Goal: Task Accomplishment & Management: Complete application form

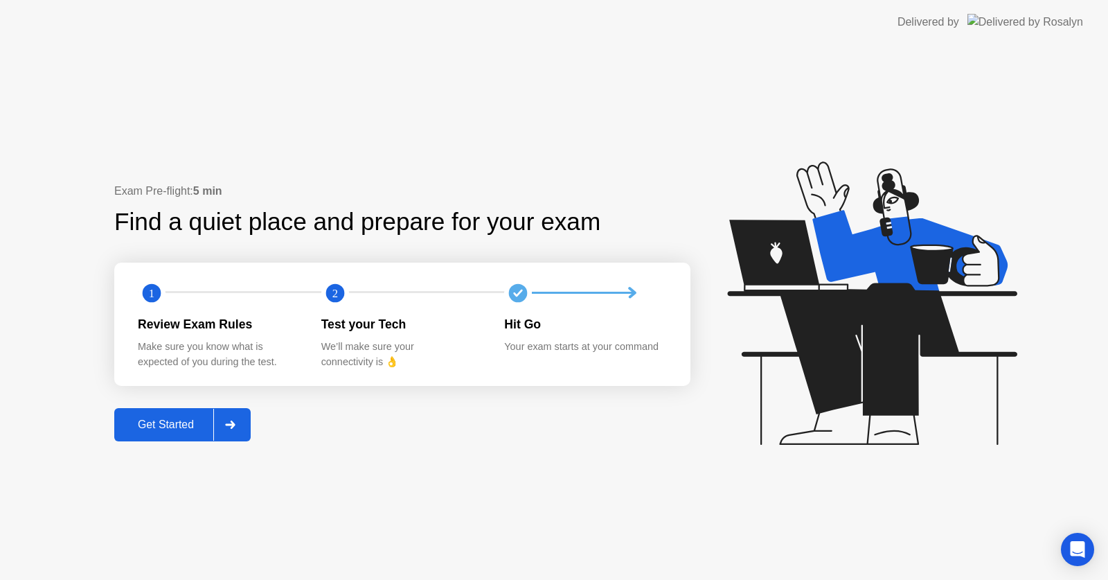
click at [202, 430] on div "Get Started" at bounding box center [165, 424] width 95 height 12
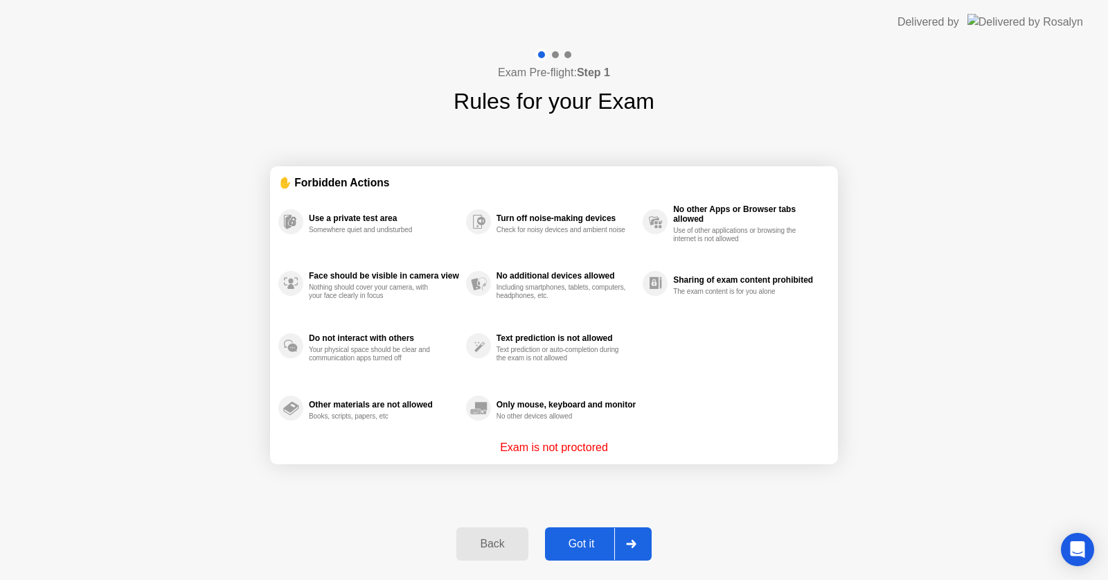
click at [581, 545] on div "Got it" at bounding box center [581, 543] width 65 height 12
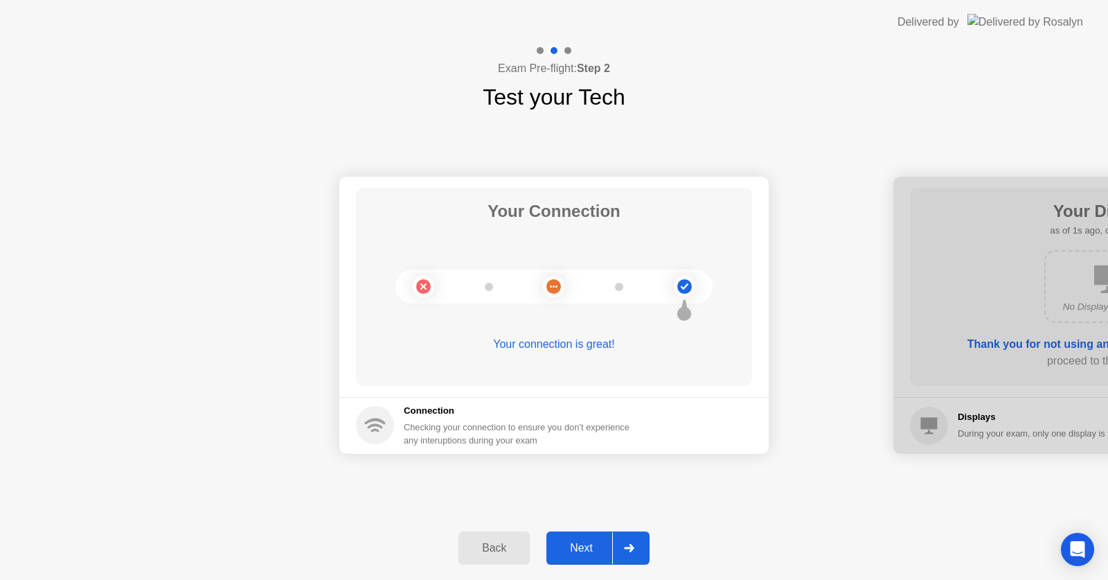
click at [581, 545] on div "Next" at bounding box center [581, 547] width 62 height 12
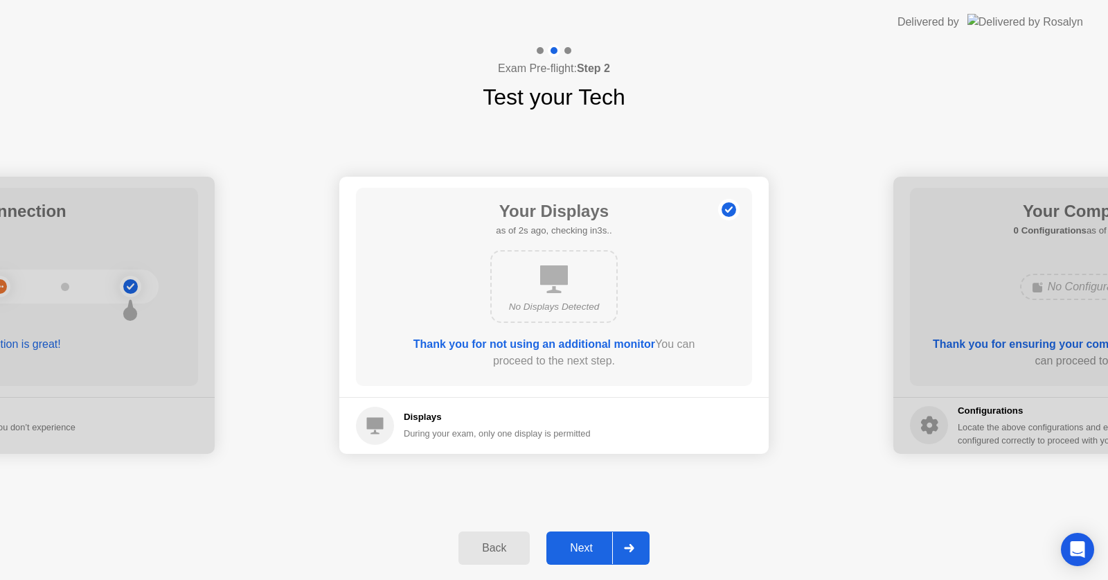
click at [581, 545] on div "Next" at bounding box center [581, 547] width 62 height 12
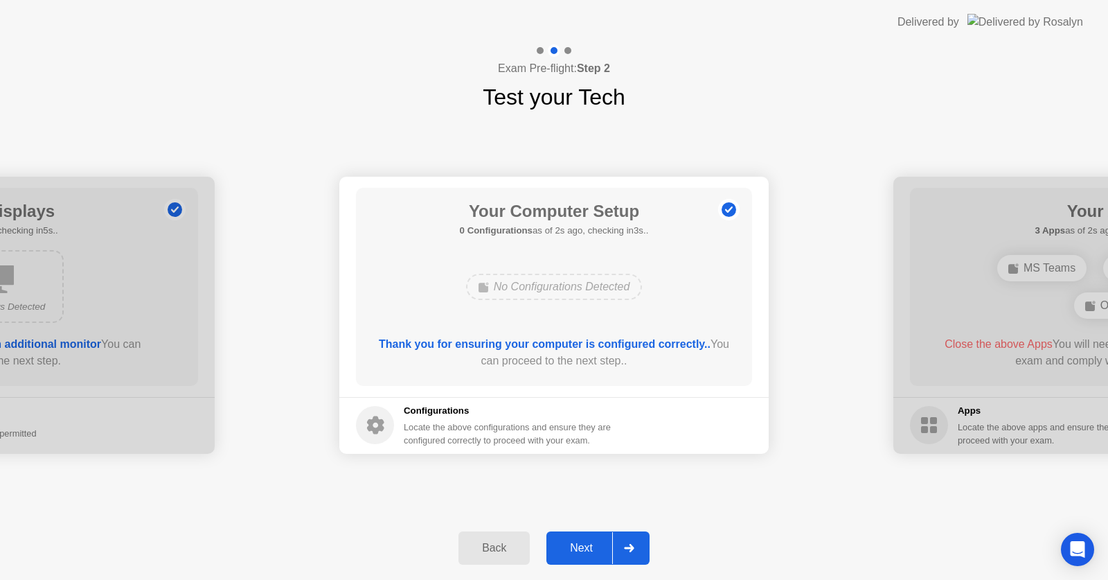
click at [581, 545] on div "Next" at bounding box center [581, 547] width 62 height 12
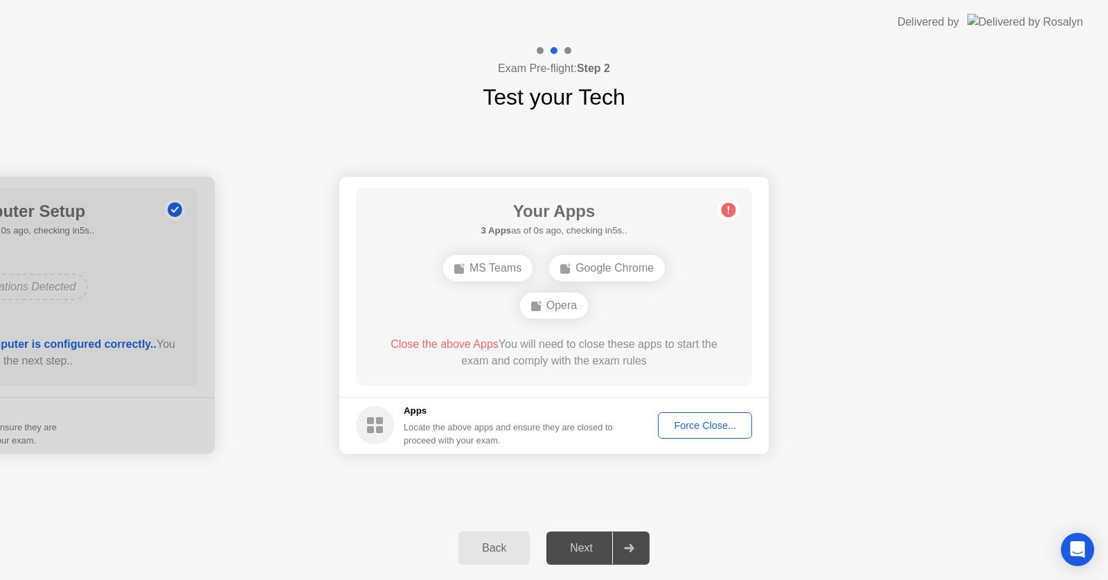
click at [681, 421] on div "Force Close..." at bounding box center [705, 425] width 84 height 11
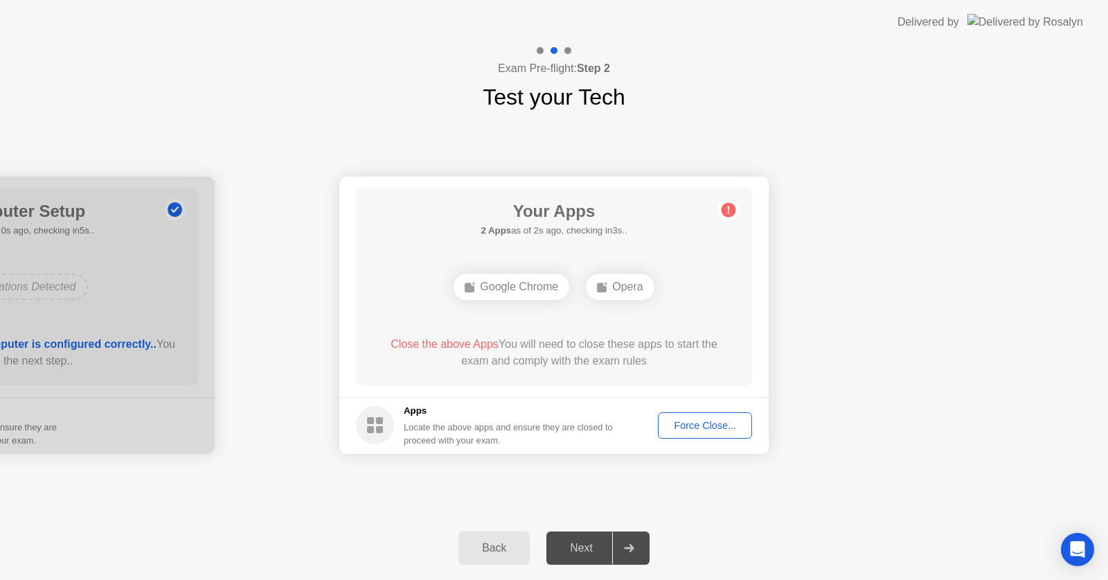
click at [703, 424] on div "Force Close..." at bounding box center [705, 425] width 84 height 11
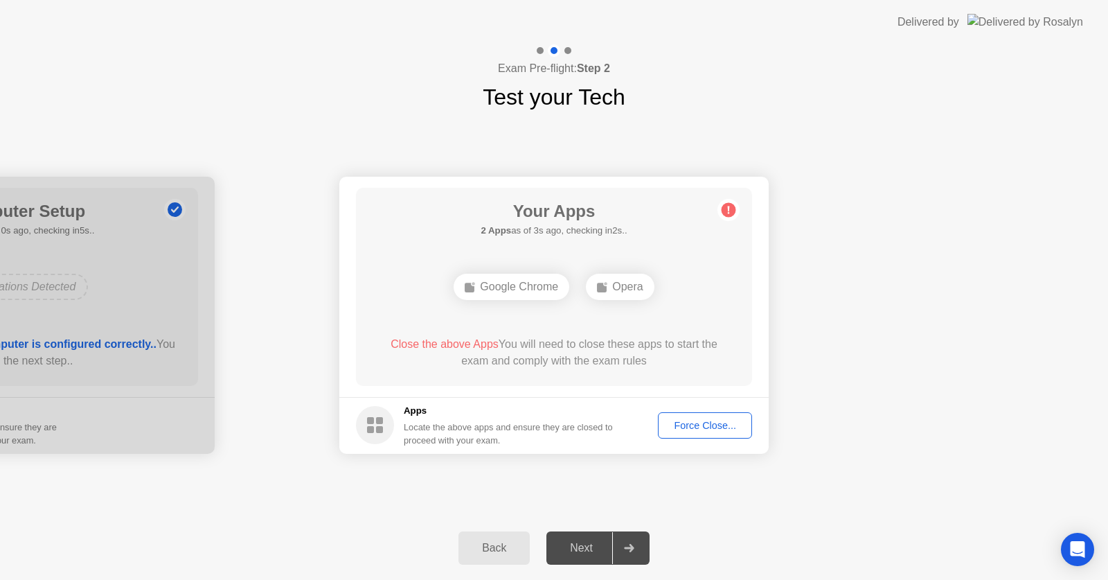
click at [728, 424] on div "Force Close..." at bounding box center [705, 425] width 84 height 11
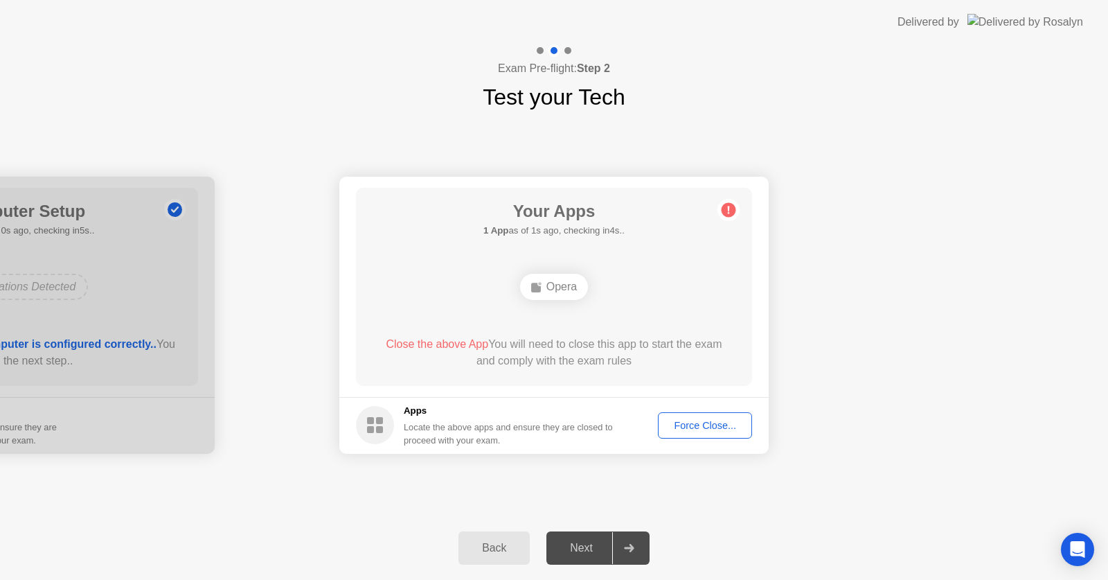
click at [688, 423] on div "Force Close..." at bounding box center [705, 425] width 84 height 11
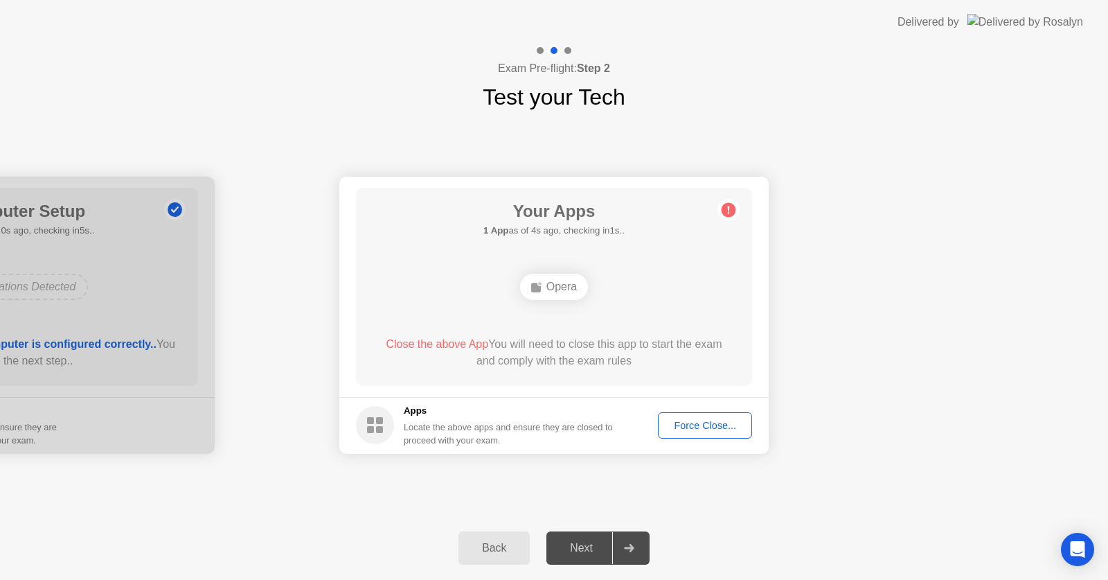
click at [701, 427] on div "Force Close..." at bounding box center [705, 425] width 84 height 11
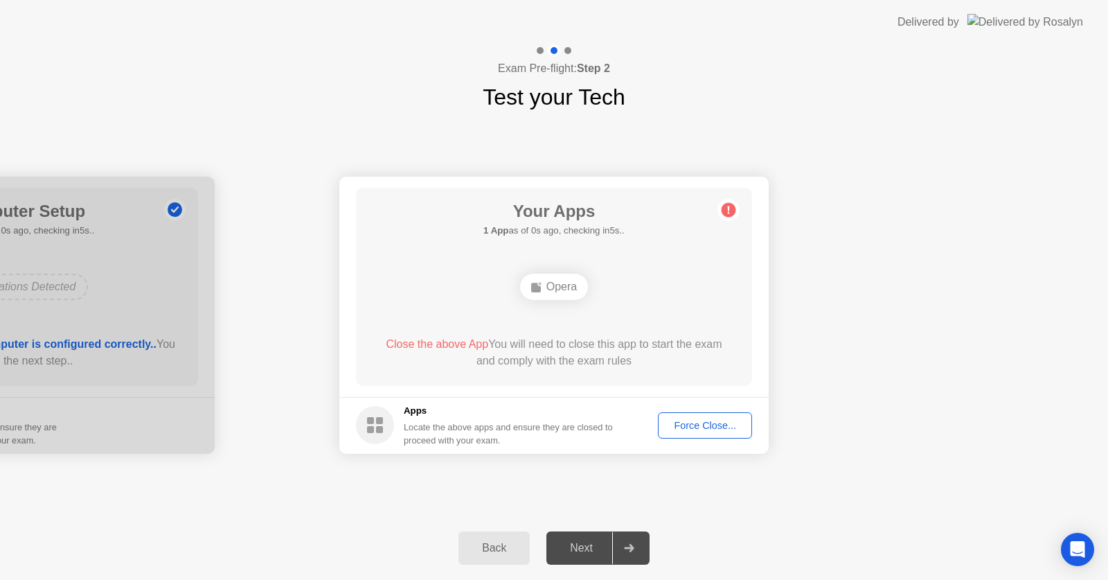
click at [679, 428] on div "Force Close..." at bounding box center [705, 425] width 84 height 11
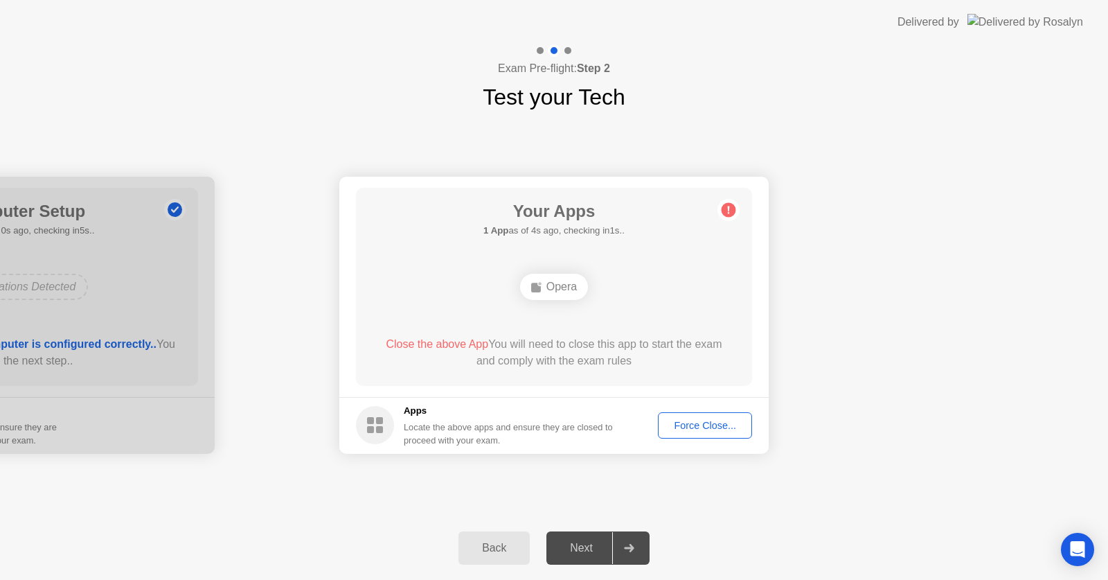
click at [721, 424] on div "Force Close..." at bounding box center [705, 425] width 84 height 11
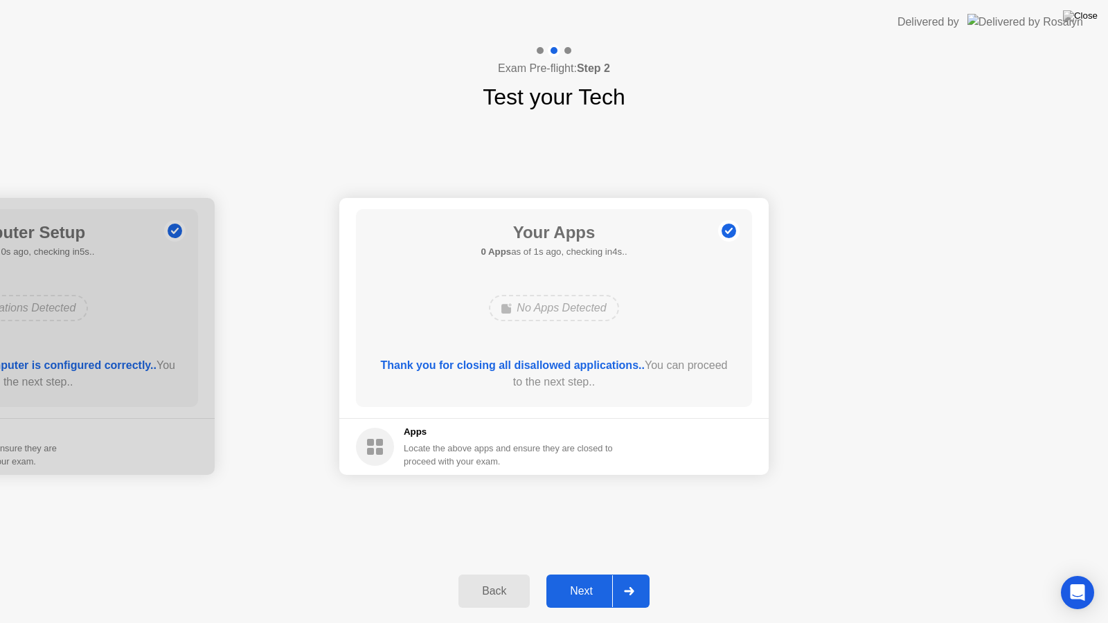
click at [580, 577] on button "Next" at bounding box center [597, 591] width 103 height 33
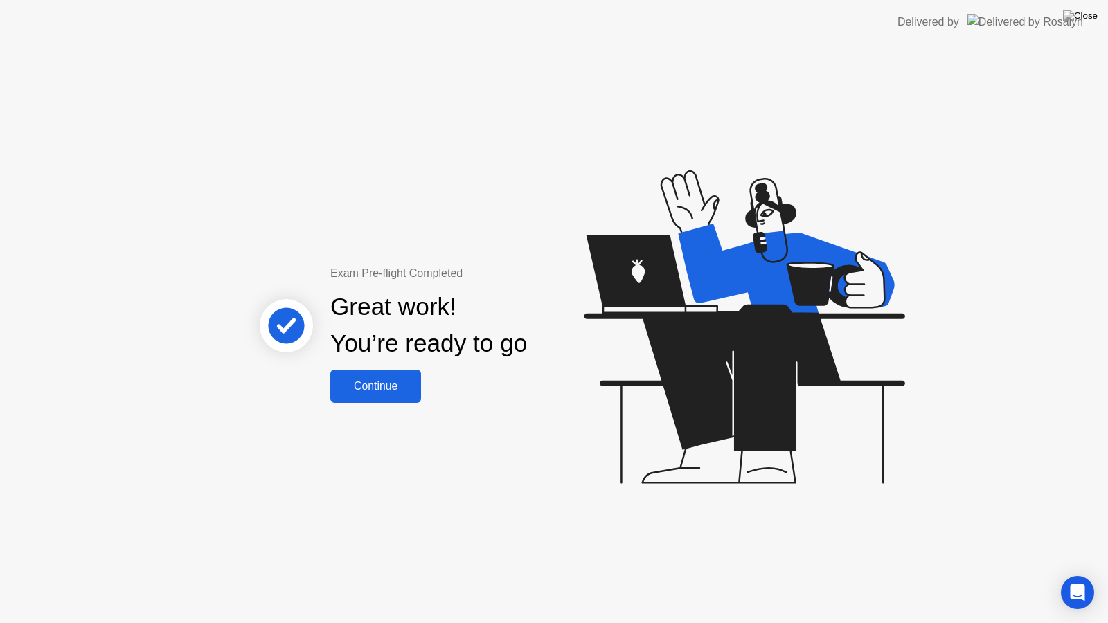
click at [371, 385] on div "Continue" at bounding box center [375, 386] width 82 height 12
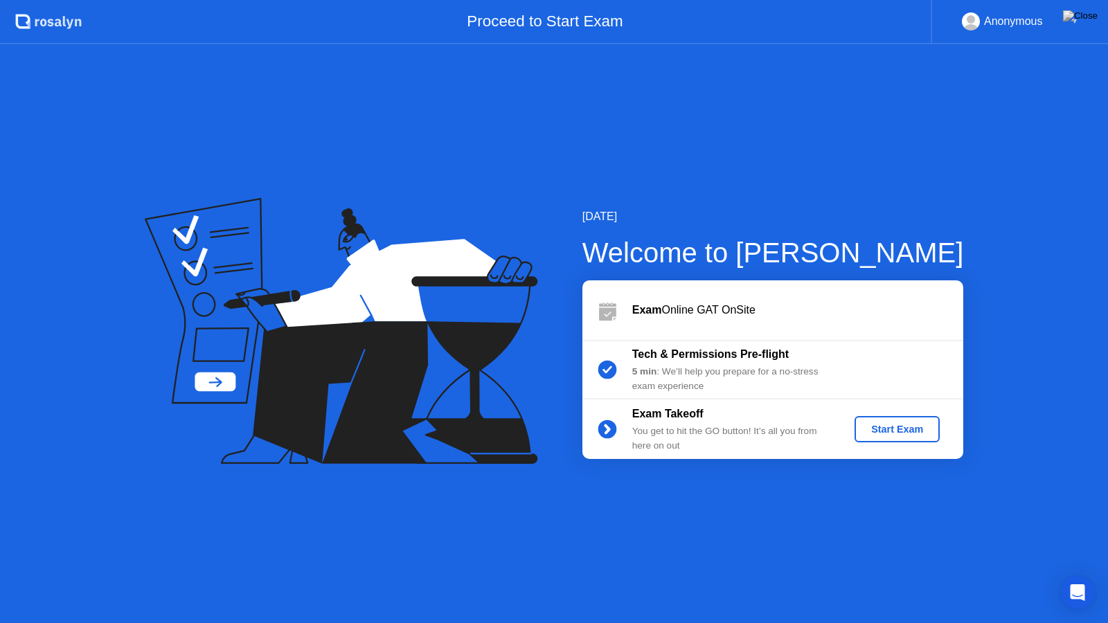
click at [874, 420] on button "Start Exam" at bounding box center [896, 429] width 85 height 26
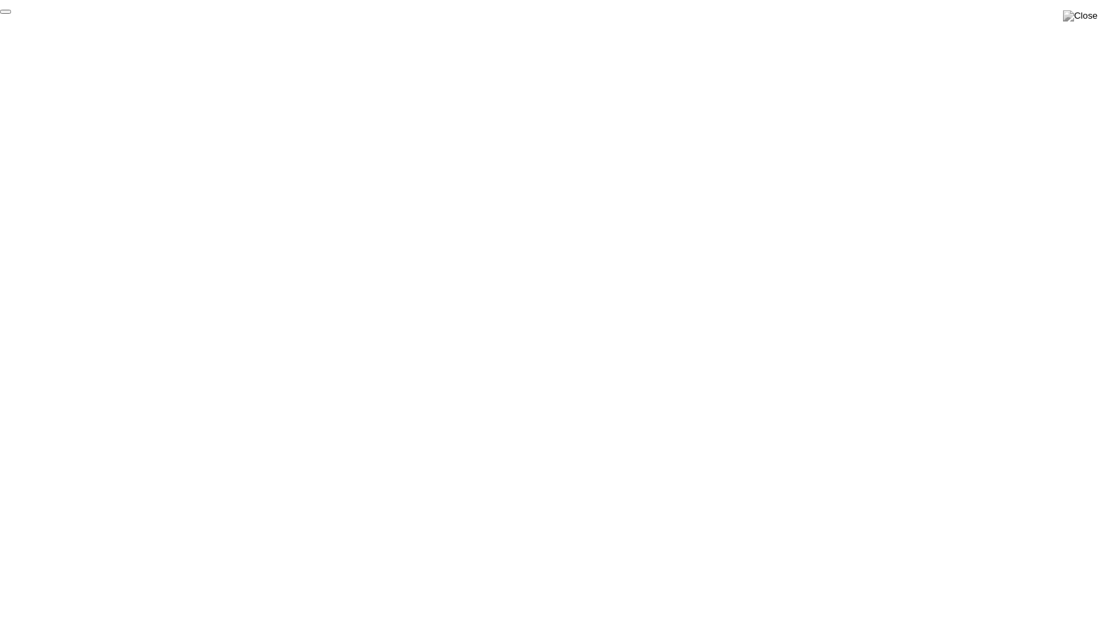
click at [11, 14] on button "End Proctoring Session" at bounding box center [5, 12] width 11 height 4
